Goal: Task Accomplishment & Management: Manage account settings

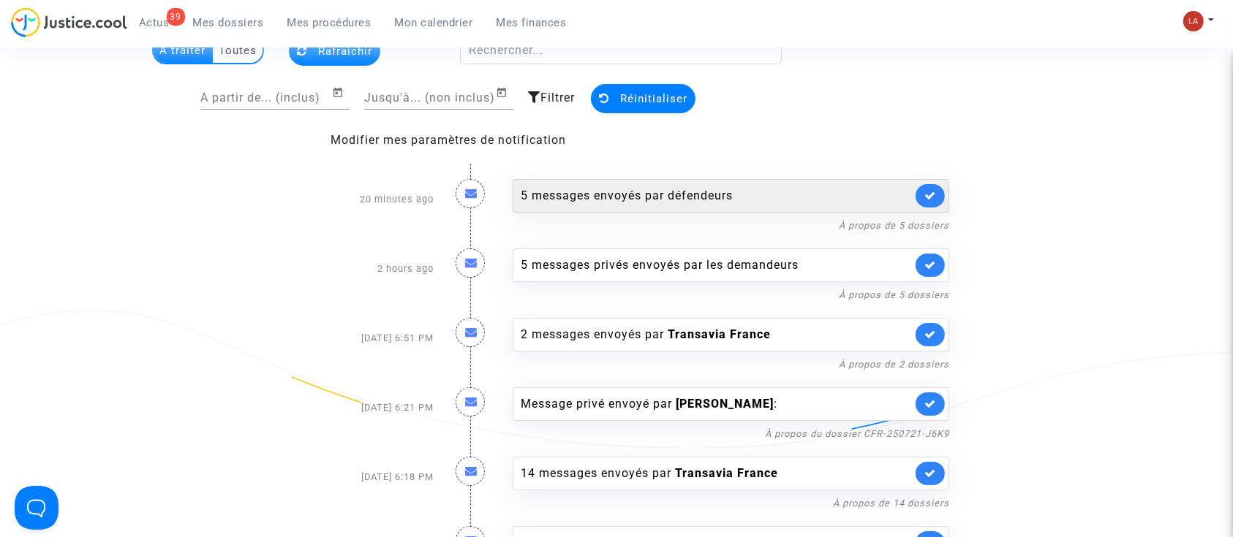
click at [810, 211] on div "5 messages envoyés par défendeurs" at bounding box center [730, 196] width 436 height 34
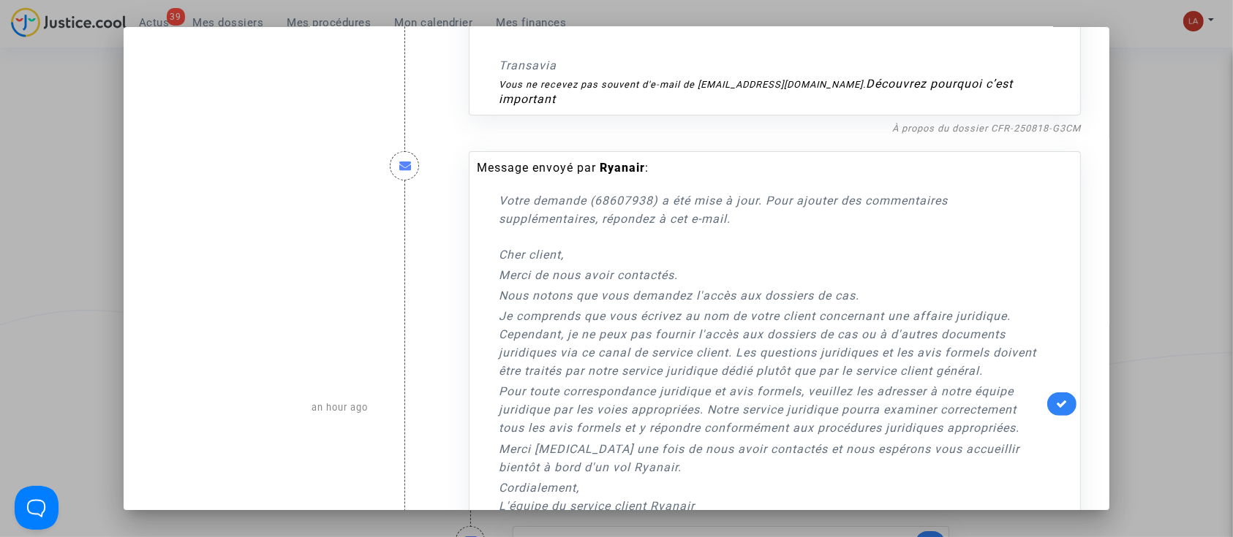
scroll to position [487, 0]
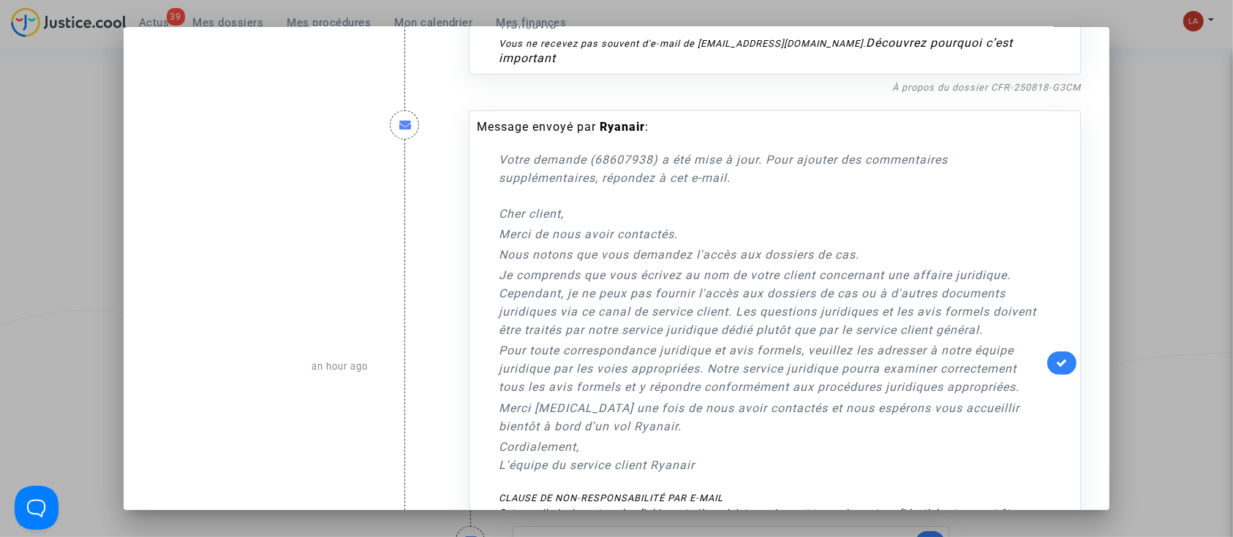
click at [1047, 352] on link at bounding box center [1061, 363] width 29 height 23
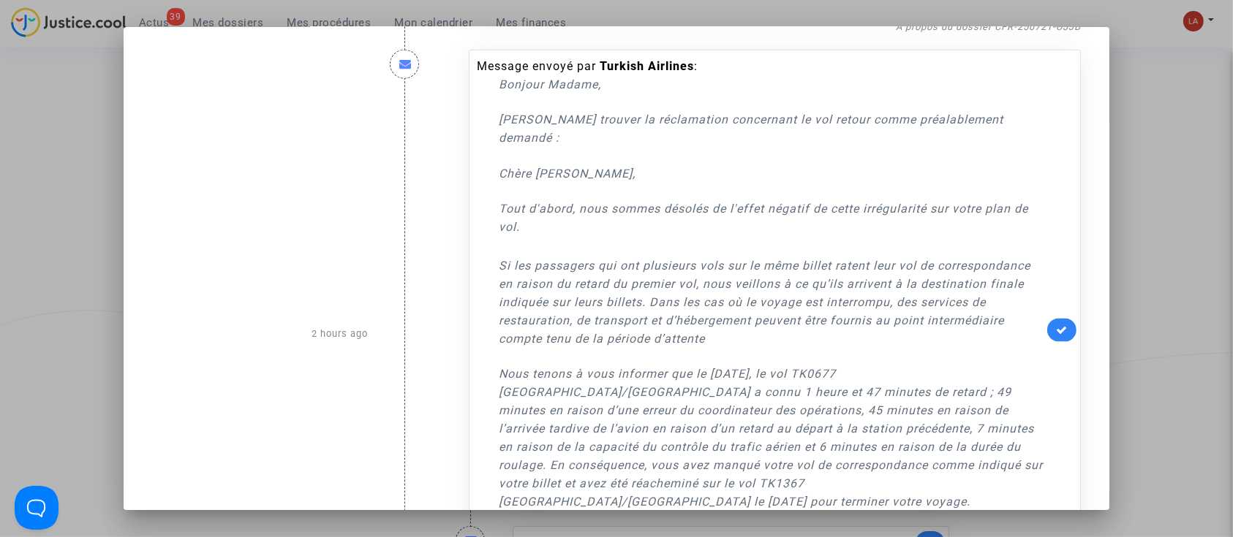
scroll to position [2014, 0]
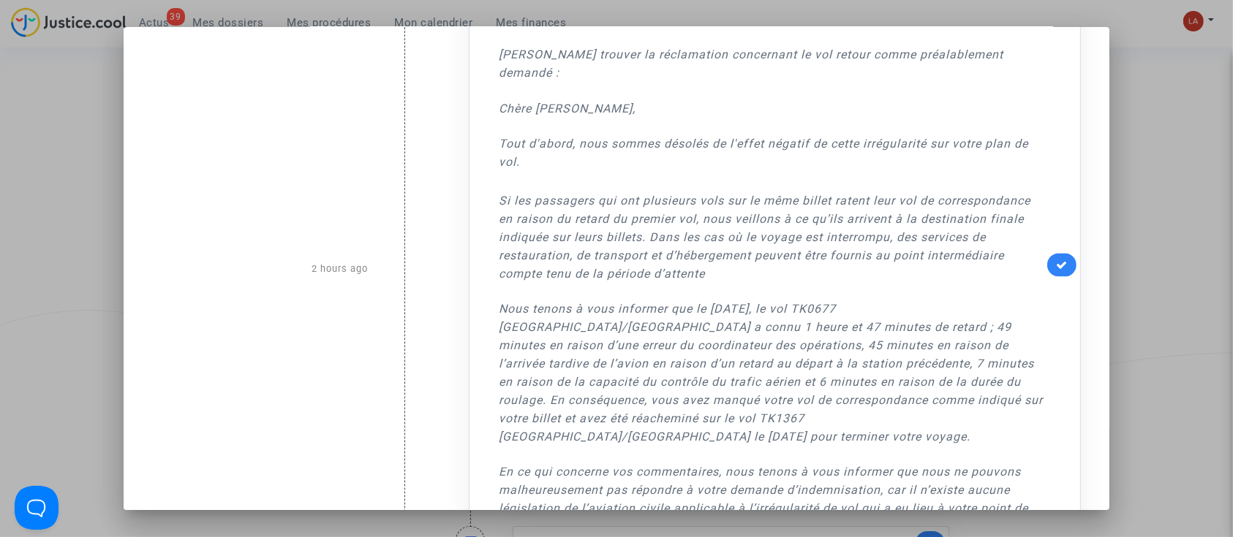
click at [1170, 170] on div at bounding box center [616, 268] width 1233 height 537
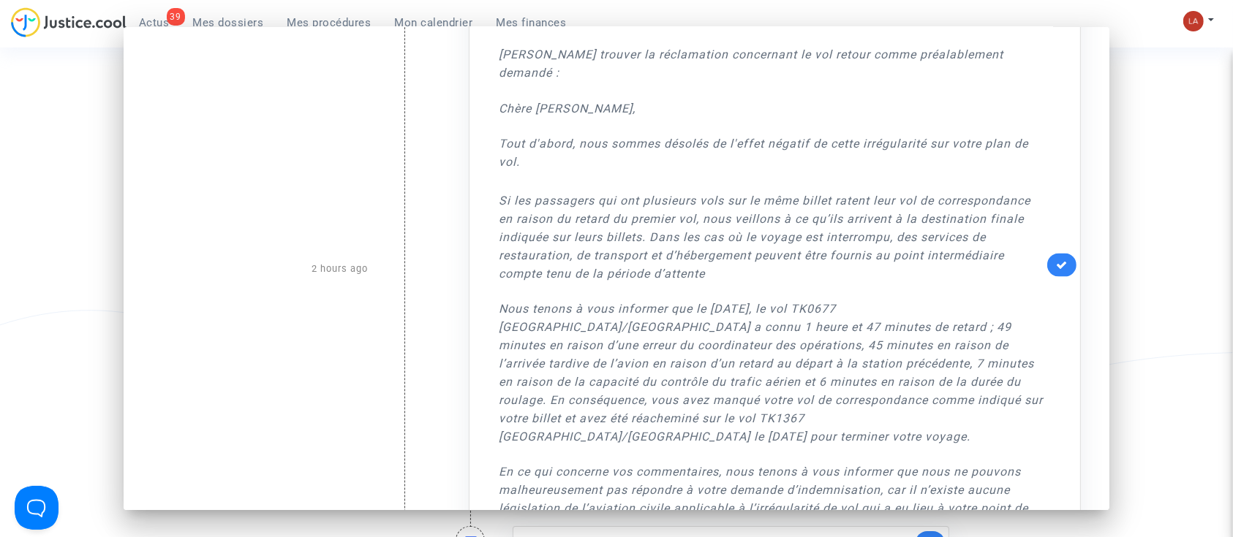
scroll to position [97, 0]
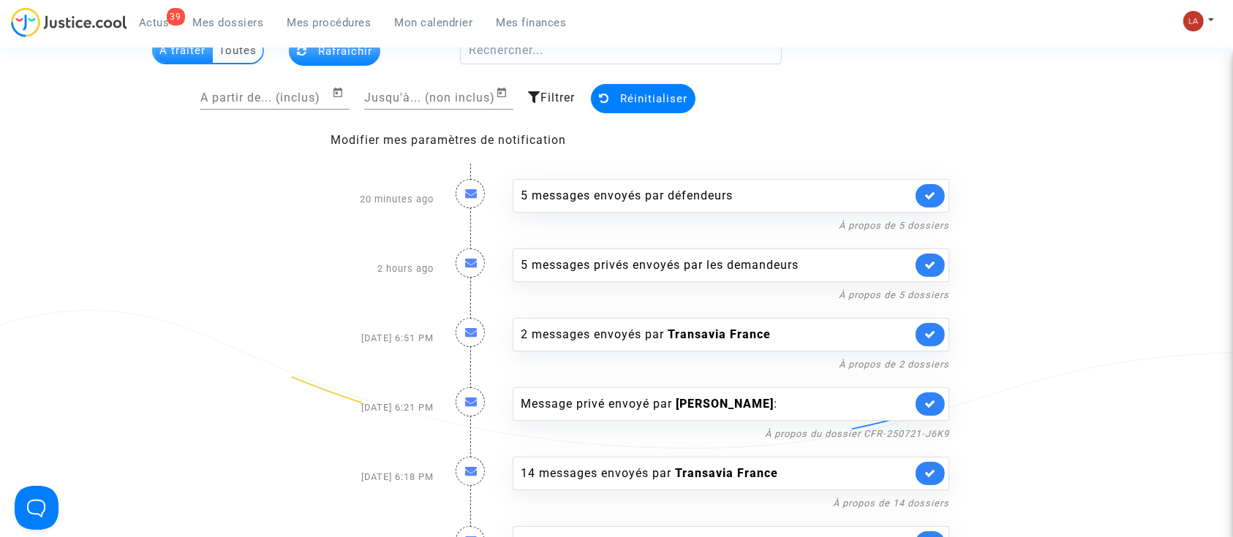
click at [248, 20] on span "Mes dossiers" at bounding box center [228, 22] width 71 height 13
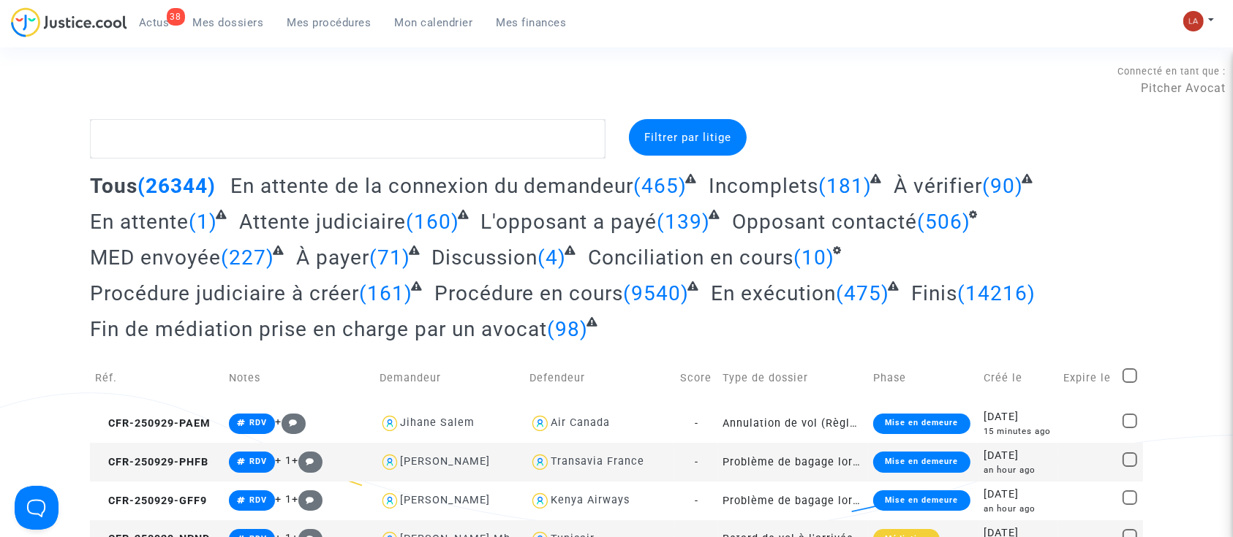
drag, startPoint x: 185, startPoint y: 15, endPoint x: 232, endPoint y: 20, distance: 47.8
click at [186, 15] on link "Mes dossiers" at bounding box center [228, 23] width 94 height 22
click at [925, 187] on span "À vérifier" at bounding box center [937, 186] width 88 height 24
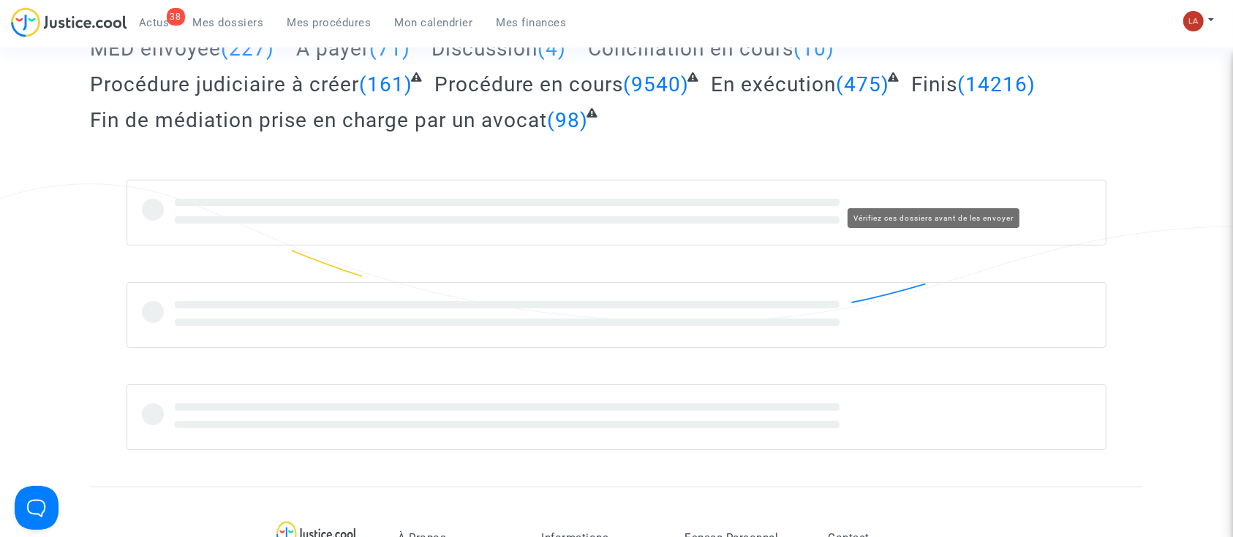
scroll to position [292, 0]
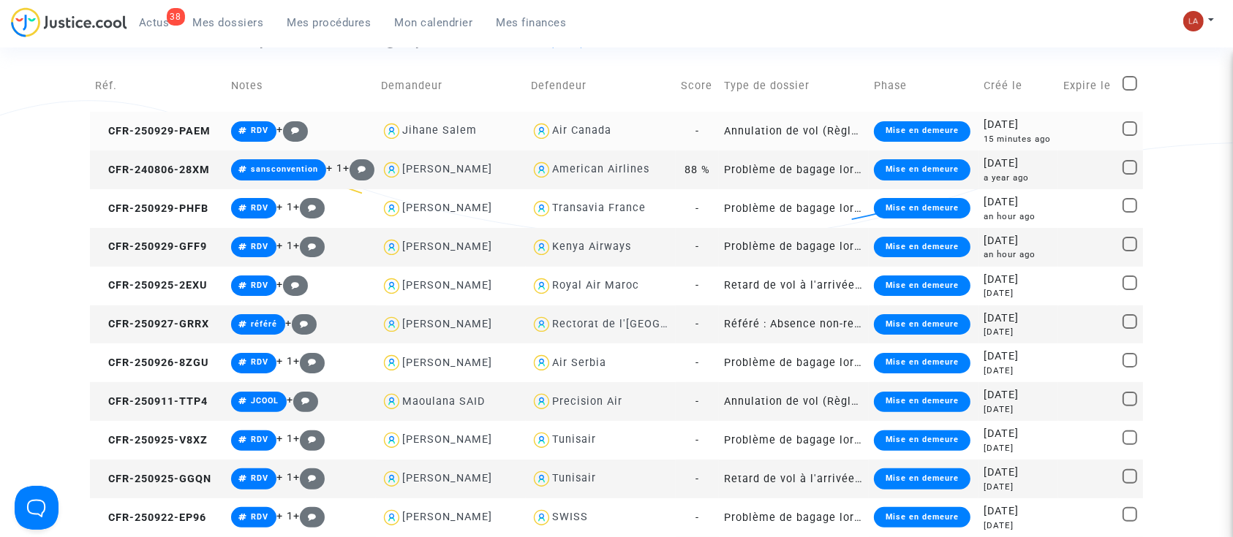
click at [194, 123] on td "CFR-250929-PAEM" at bounding box center [158, 131] width 136 height 39
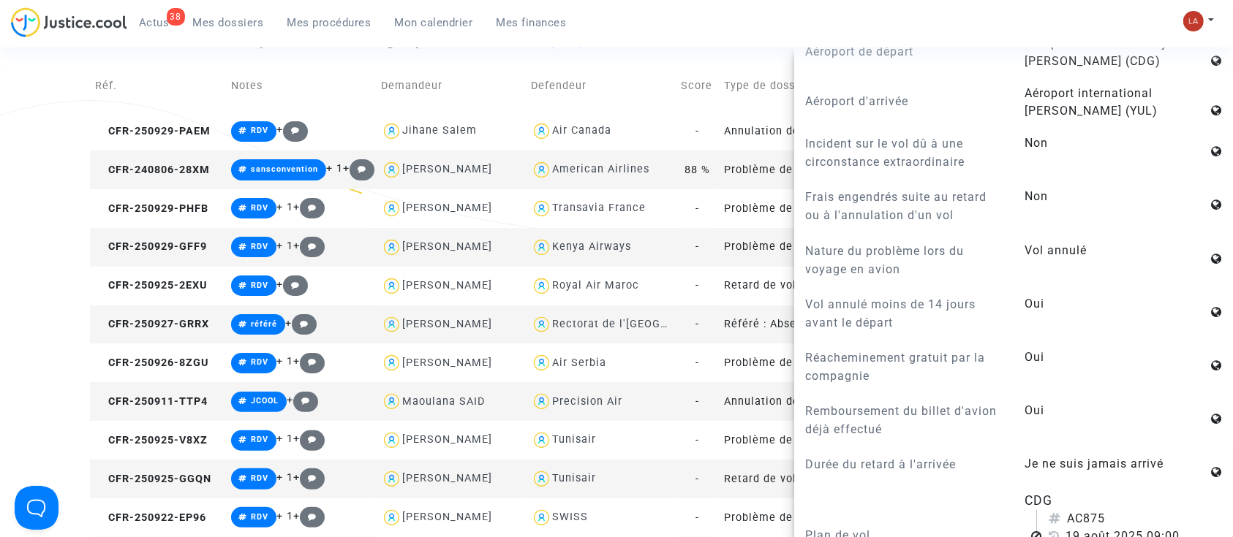
scroll to position [1267, 0]
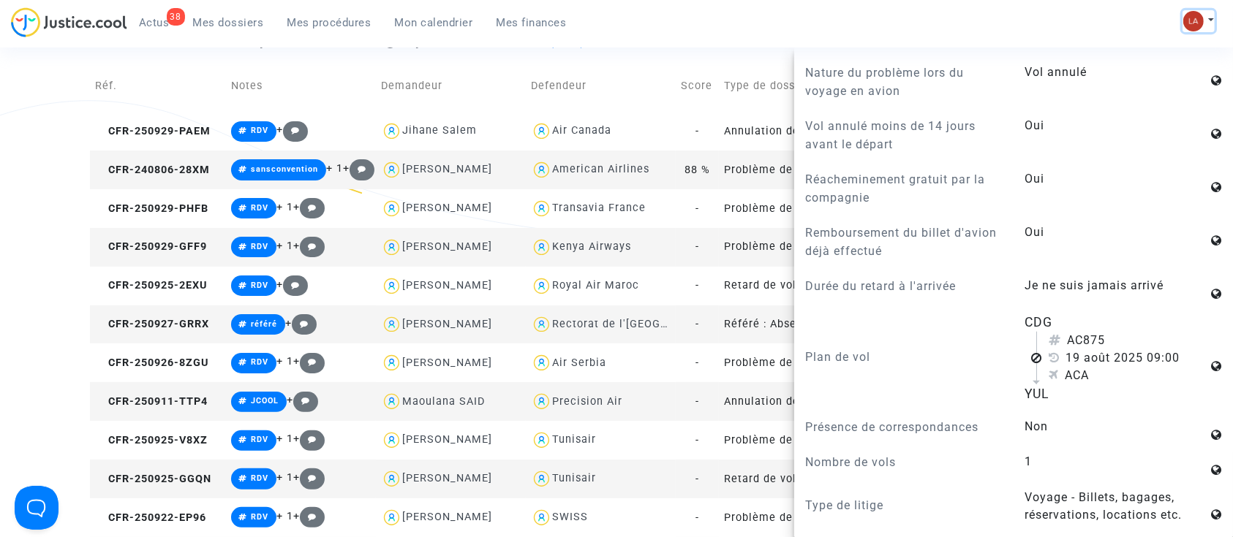
click at [1193, 26] on img at bounding box center [1193, 21] width 20 height 20
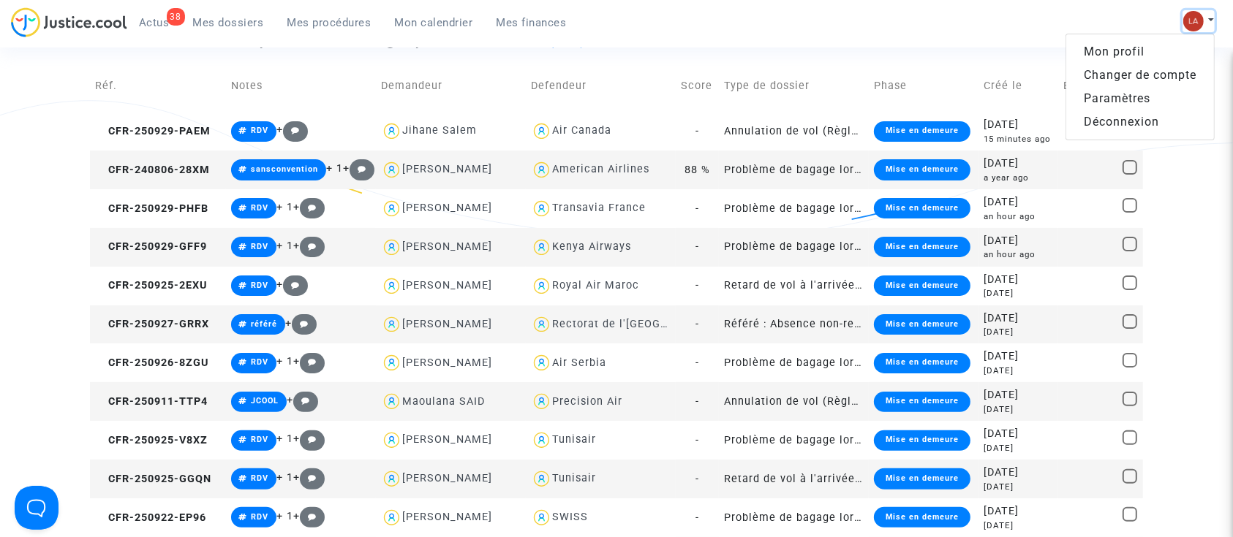
scroll to position [0, 0]
click at [1098, 72] on link "Changer de compte" at bounding box center [1140, 75] width 148 height 23
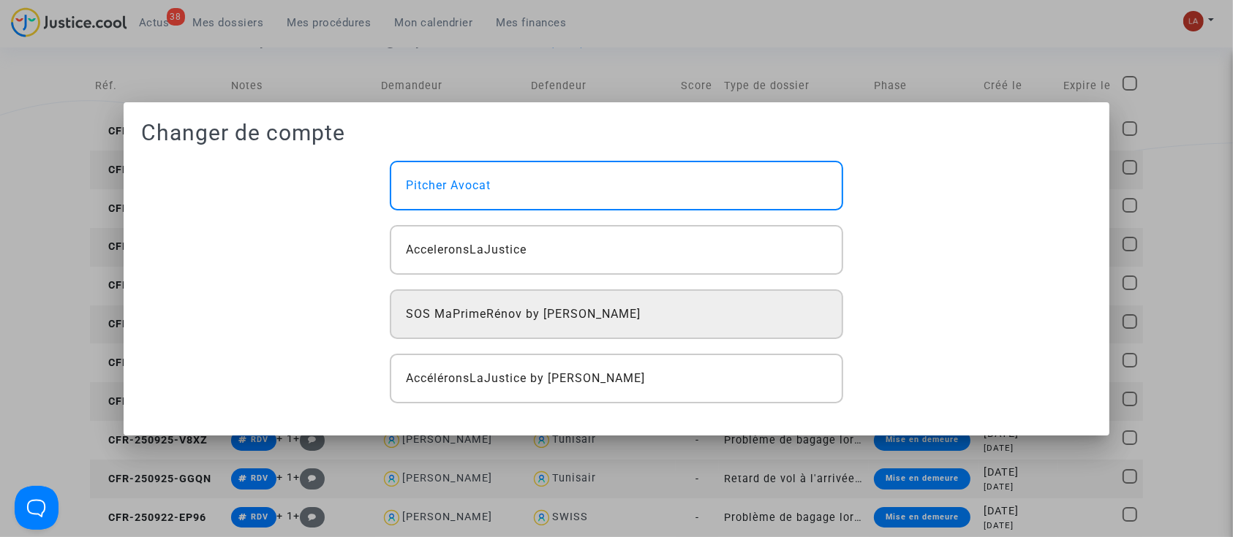
click at [564, 313] on span "SOS MaPrimeRénov by [PERSON_NAME]" at bounding box center [523, 315] width 235 height 18
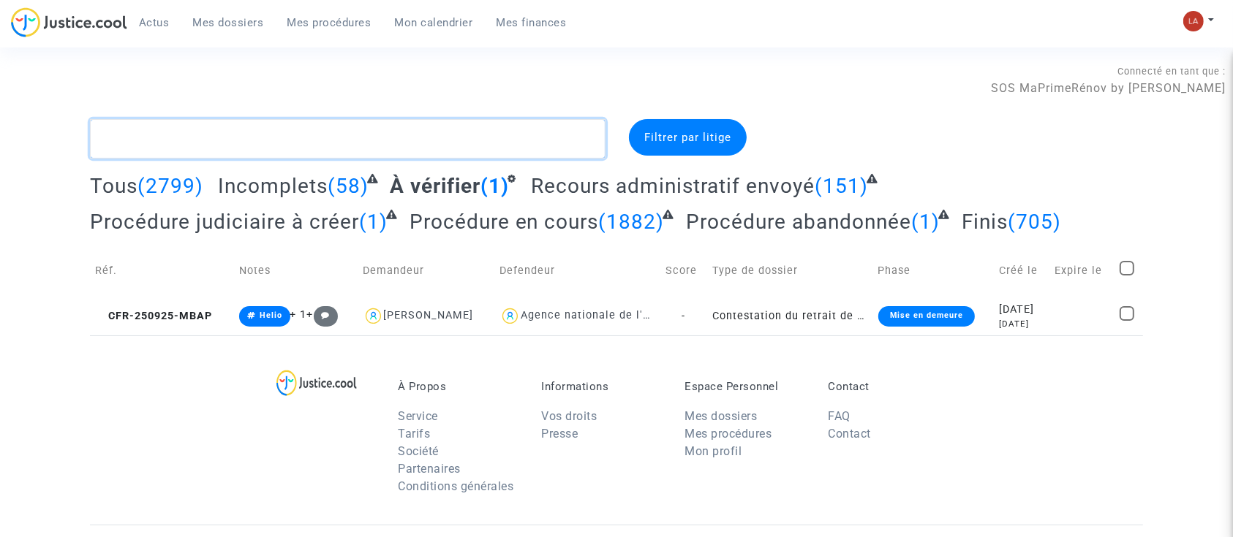
click at [415, 126] on textarea at bounding box center [347, 138] width 515 height 39
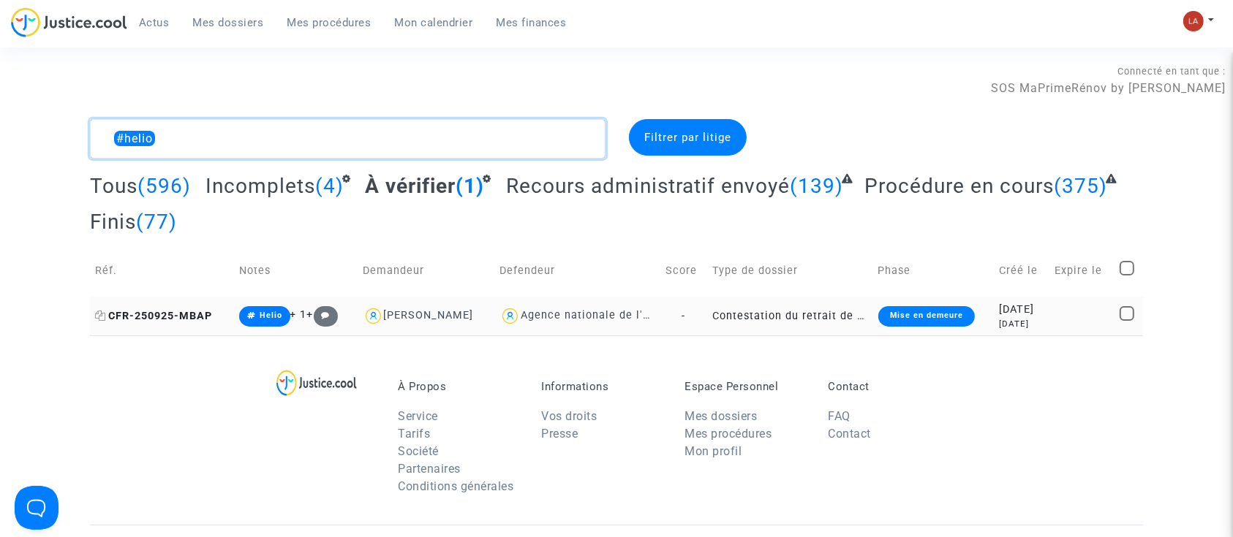
type textarea "#helio"
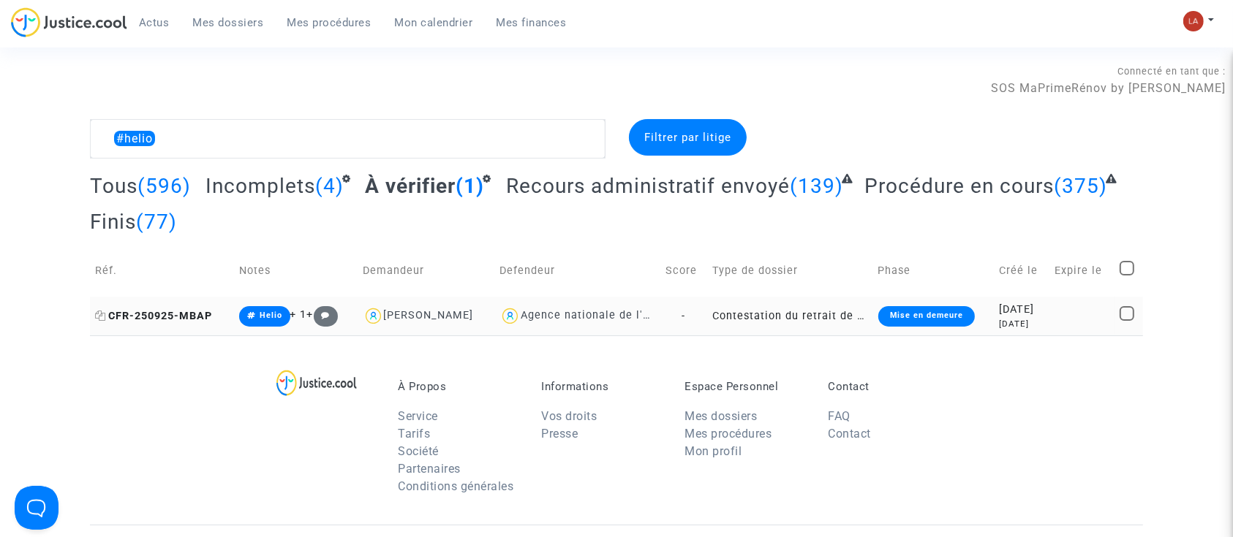
click at [170, 320] on span "CFR-250925-MBAP" at bounding box center [153, 316] width 117 height 12
